Goal: Task Accomplishment & Management: Manage account settings

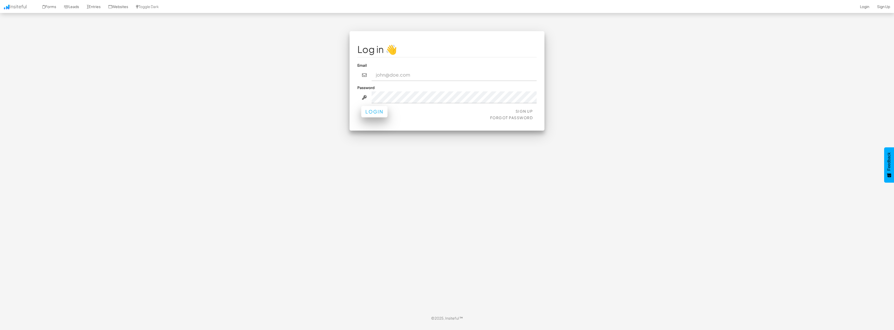
type input "[EMAIL_ADDRESS][PERSON_NAME][DOMAIN_NAME]"
click at [376, 113] on button "Login" at bounding box center [374, 111] width 26 height 11
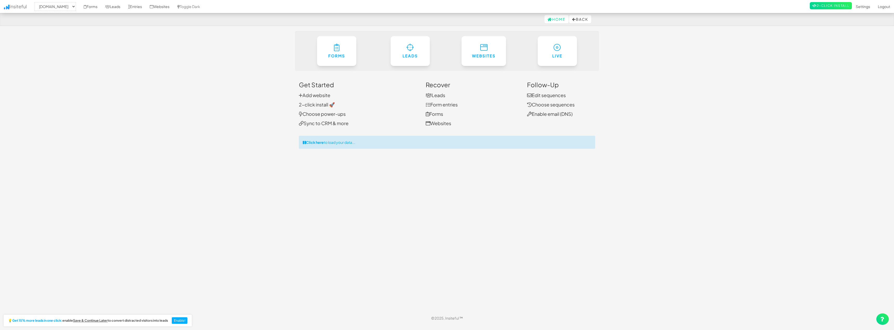
select select "191"
click at [323, 144] on strong "Click here" at bounding box center [315, 142] width 18 height 5
click at [856, 7] on link "Settings" at bounding box center [862, 6] width 22 height 13
click at [861, 6] on link "Settings" at bounding box center [862, 6] width 22 height 13
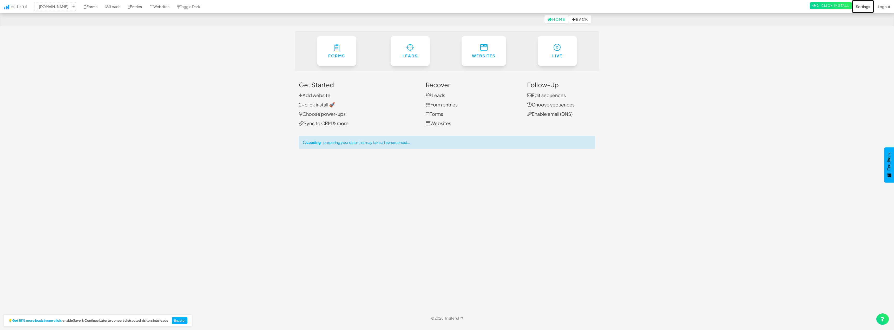
click at [861, 6] on link "Settings" at bounding box center [862, 6] width 22 height 13
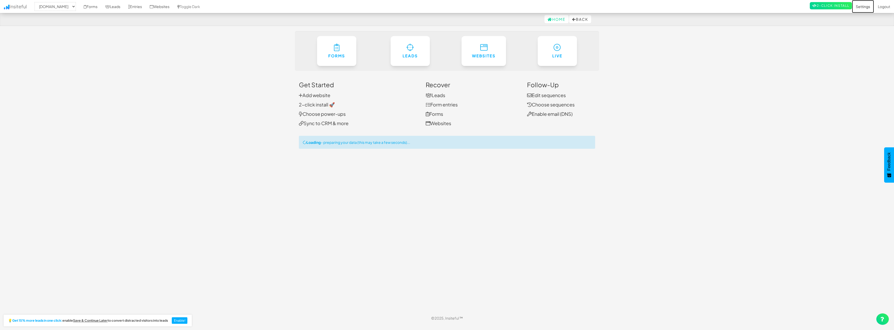
click at [861, 6] on link "Settings" at bounding box center [862, 6] width 22 height 13
click at [548, 21] on link "Home" at bounding box center [556, 19] width 24 height 8
select select "191"
drag, startPoint x: 813, startPoint y: 73, endPoint x: 861, endPoint y: 6, distance: 82.0
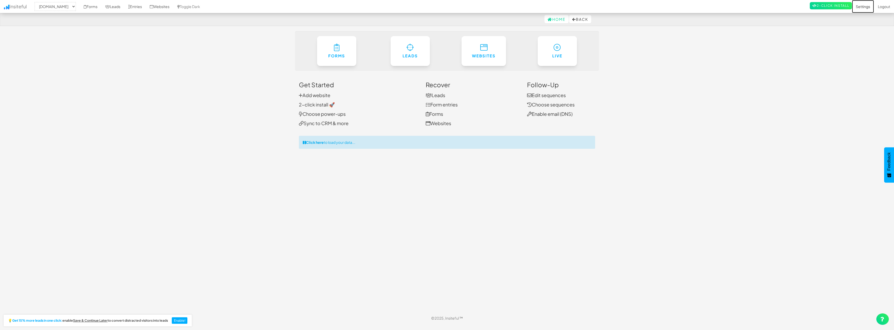
click at [861, 6] on link "Settings" at bounding box center [862, 6] width 22 height 13
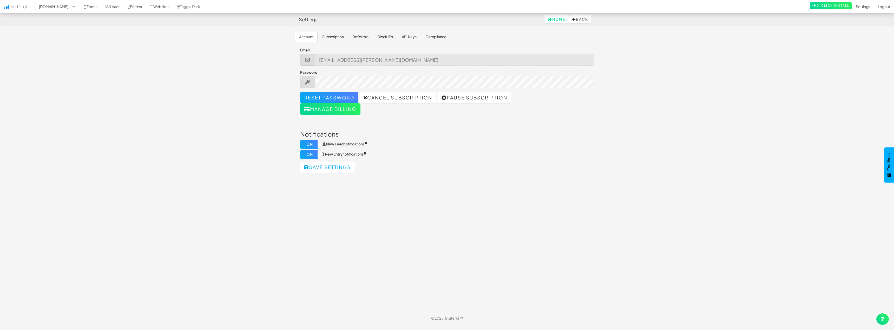
select select "191"
click at [323, 109] on button "Manage billing" at bounding box center [330, 108] width 60 height 11
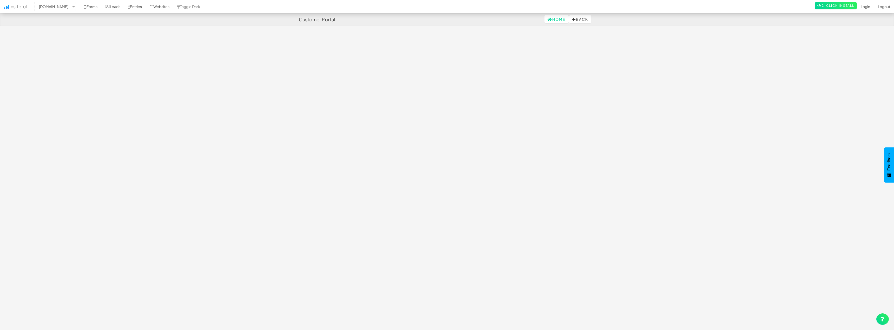
select select "191"
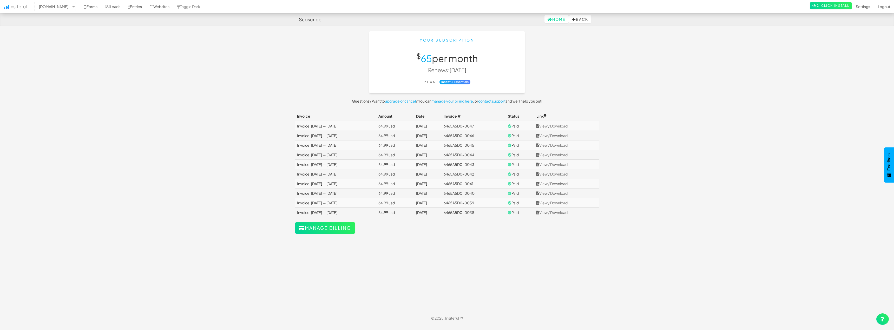
select select "191"
click at [331, 227] on button "Manage billing" at bounding box center [325, 227] width 60 height 11
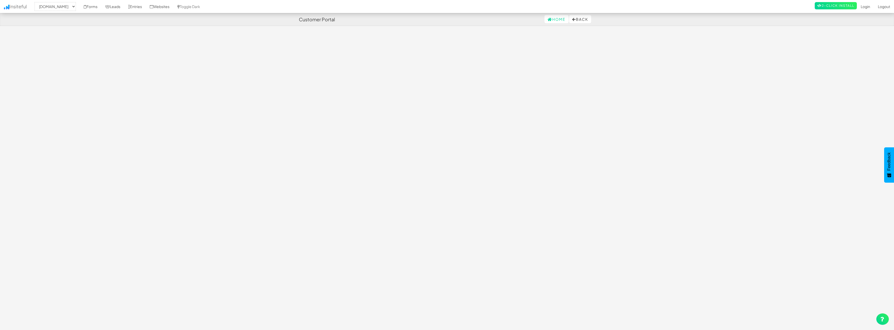
select select "191"
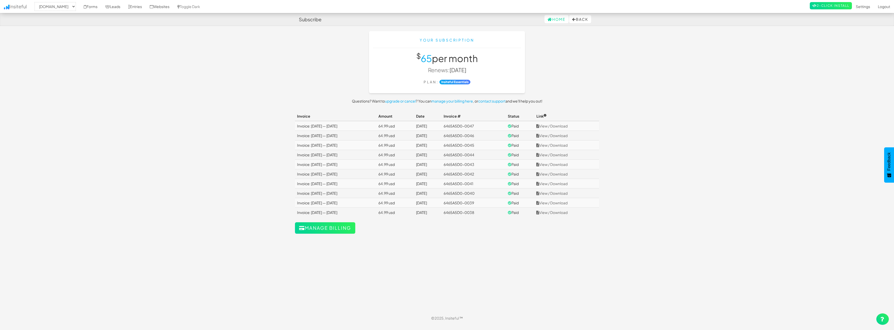
select select "191"
